Goal: Information Seeking & Learning: Learn about a topic

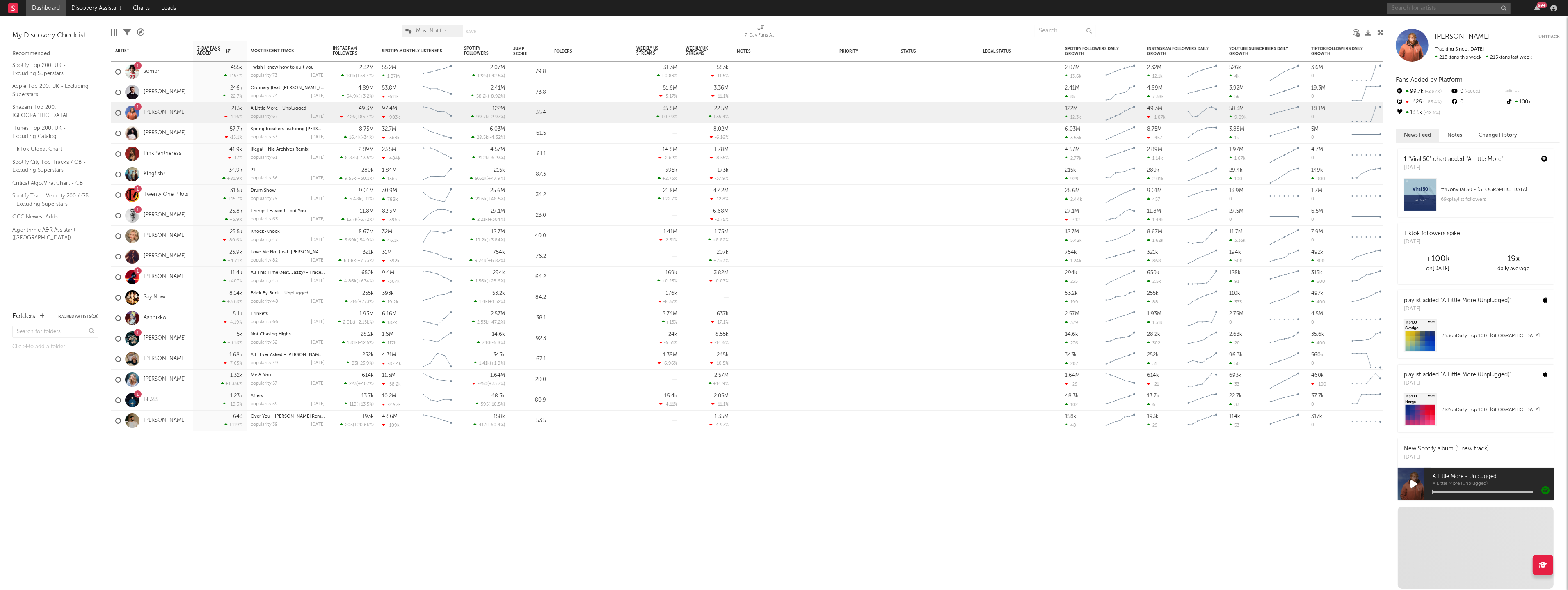
click at [1425, 5] on input "text" at bounding box center [1449, 8] width 123 height 10
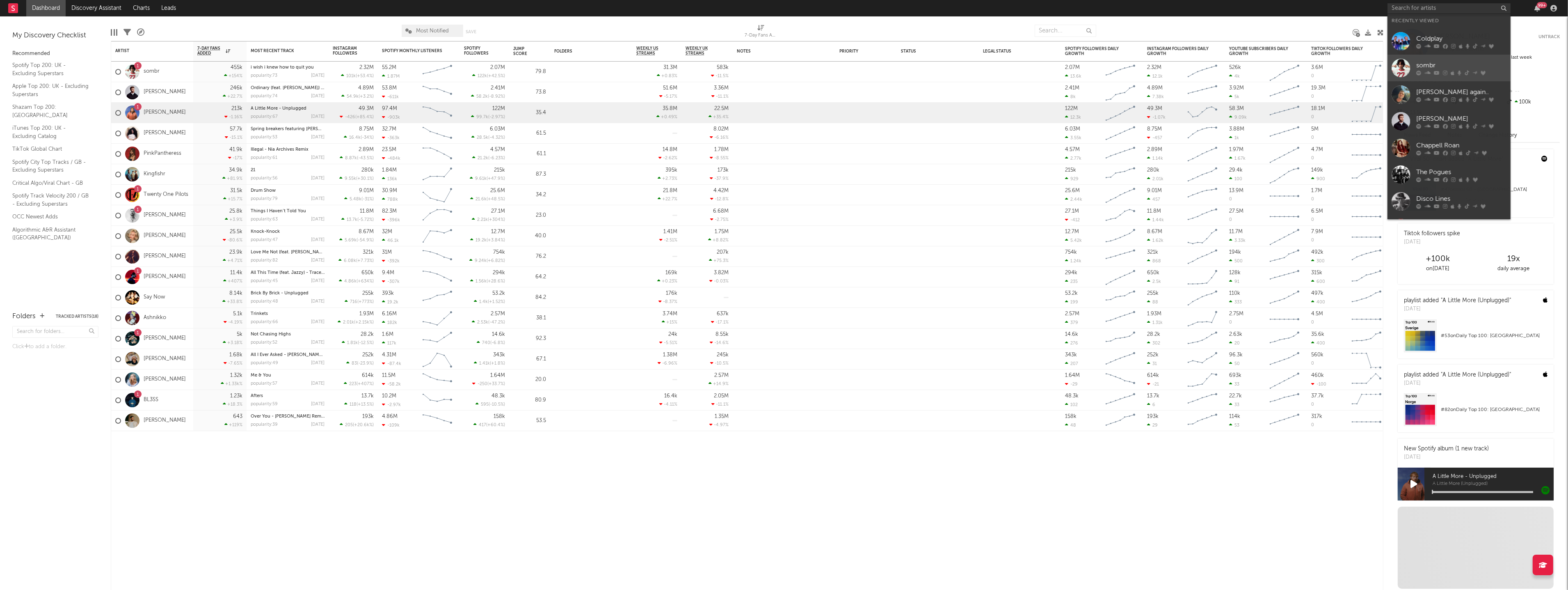
click at [1402, 67] on div at bounding box center [1401, 68] width 18 height 18
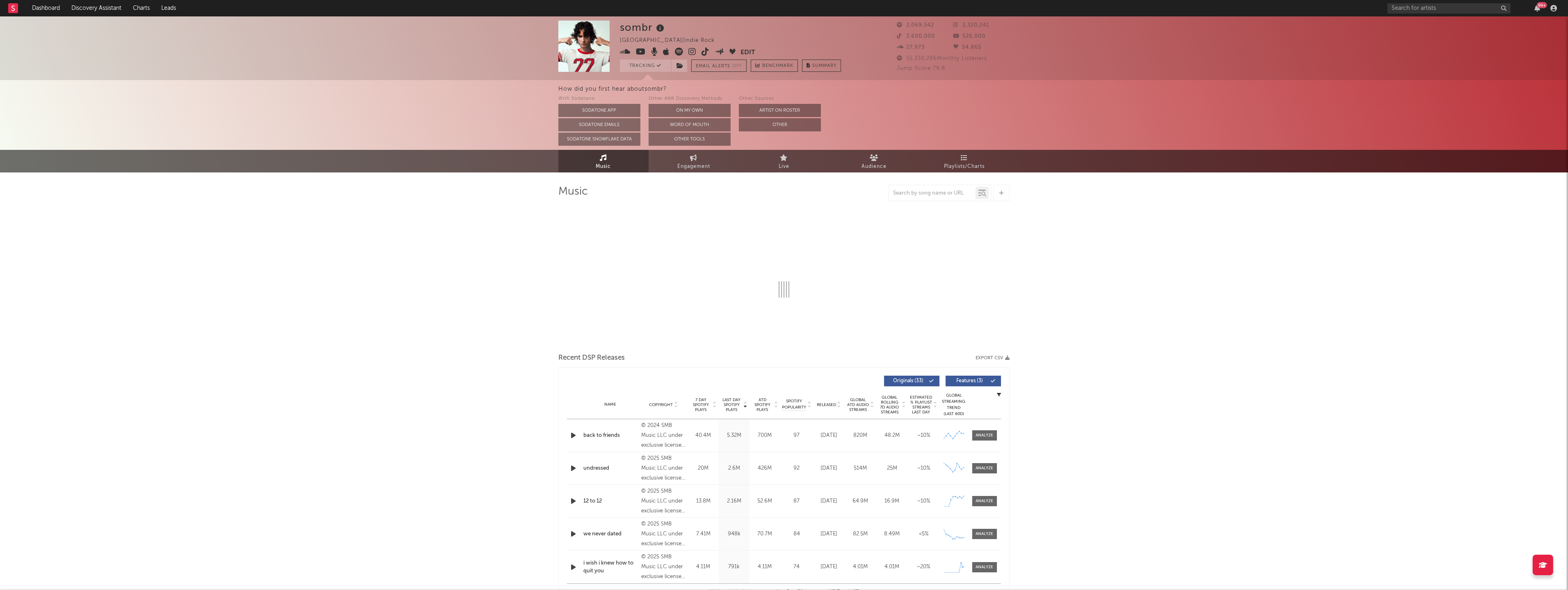
select select "6m"
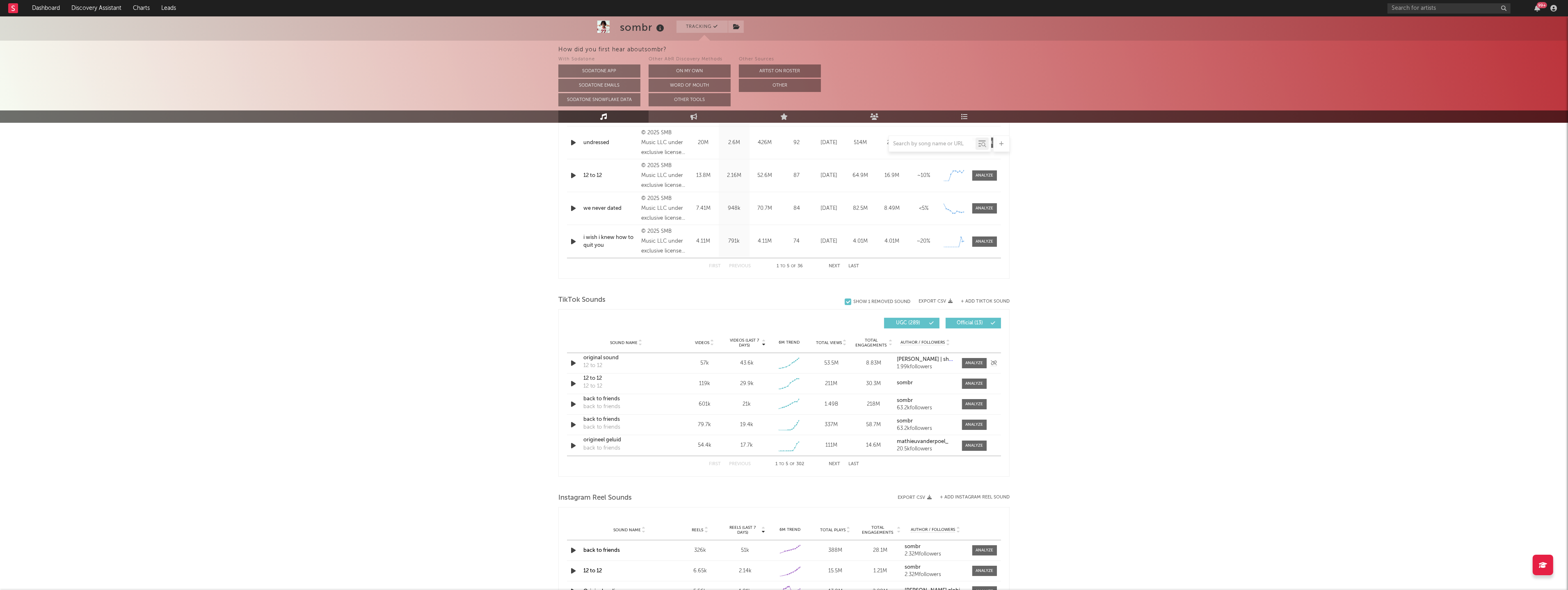
scroll to position [412, 0]
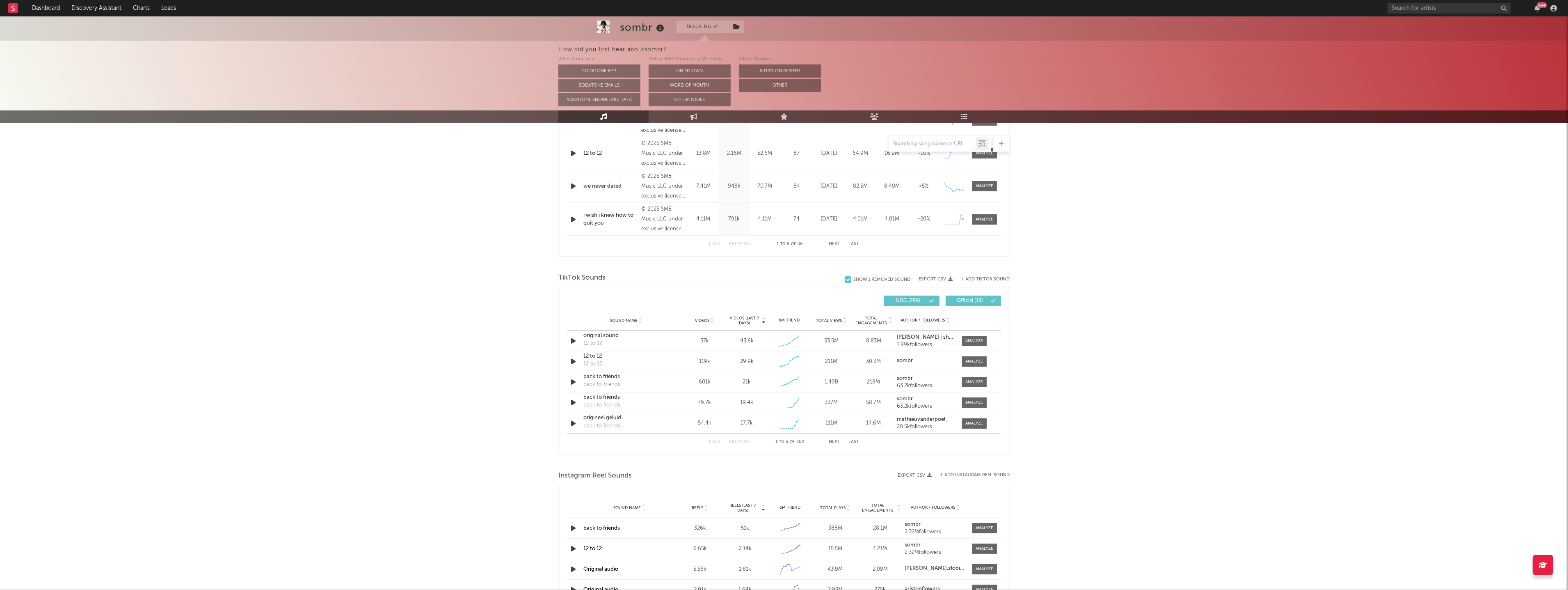
click at [858, 443] on button "Last" at bounding box center [854, 441] width 11 height 4
click at [708, 441] on div "First Previous 301 to 302 of 302 Next Last" at bounding box center [783, 441] width 434 height 16
click at [717, 444] on button "First" at bounding box center [715, 441] width 12 height 4
click at [832, 441] on button "Next" at bounding box center [834, 441] width 12 height 4
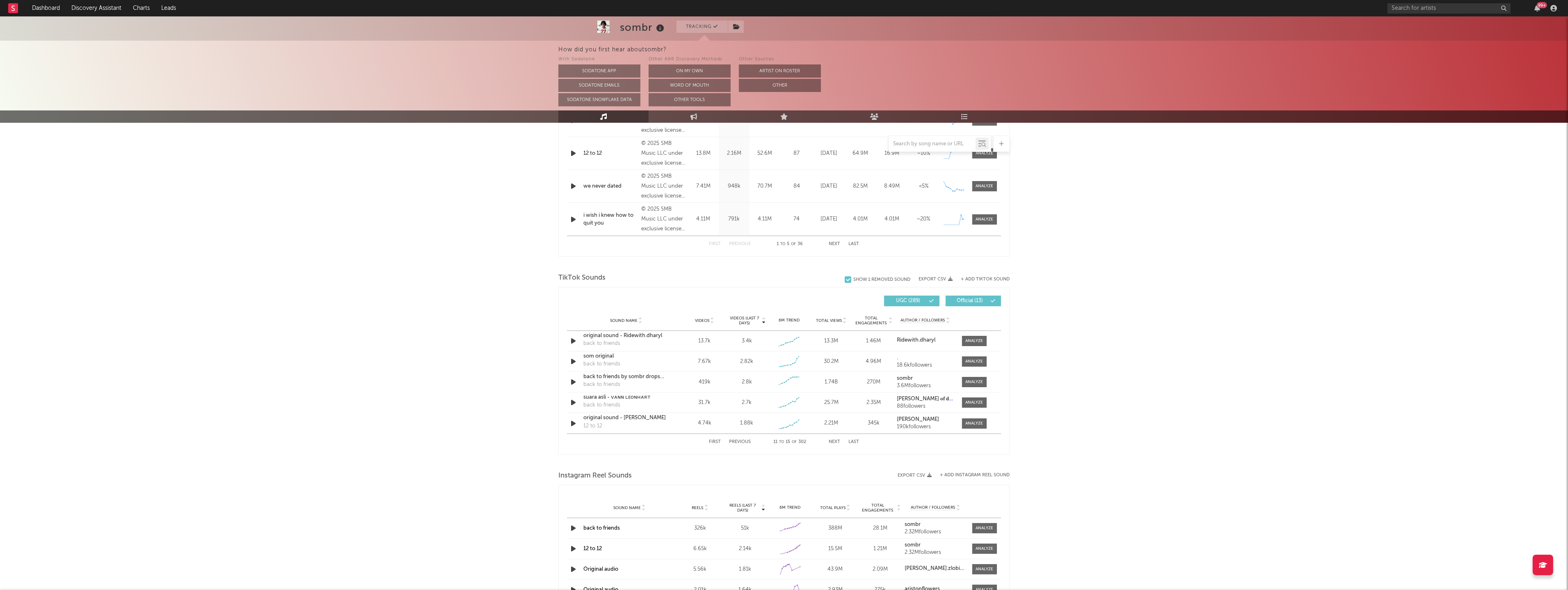
click at [832, 441] on button "Next" at bounding box center [834, 441] width 12 height 4
click at [737, 443] on button "Previous" at bounding box center [740, 441] width 22 height 4
click at [836, 444] on div "First Previous 16 to 20 of 302 Next Last" at bounding box center [784, 441] width 150 height 16
click at [831, 440] on button "Next" at bounding box center [834, 441] width 12 height 4
